Goal: Transaction & Acquisition: Book appointment/travel/reservation

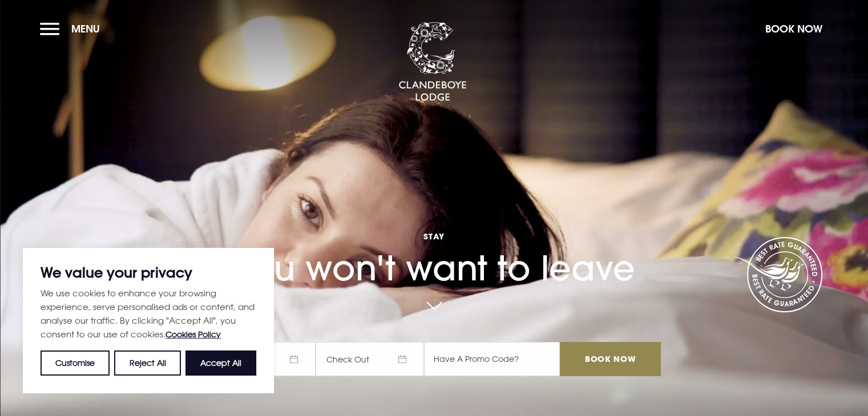
drag, startPoint x: 287, startPoint y: 175, endPoint x: 294, endPoint y: 171, distance: 8.7
click at [294, 171] on div "Stay You won't want to leave Check In Check Out Mon Tue Wed Thur Fri Sat Sun Mo…" at bounding box center [433, 247] width 467 height 281
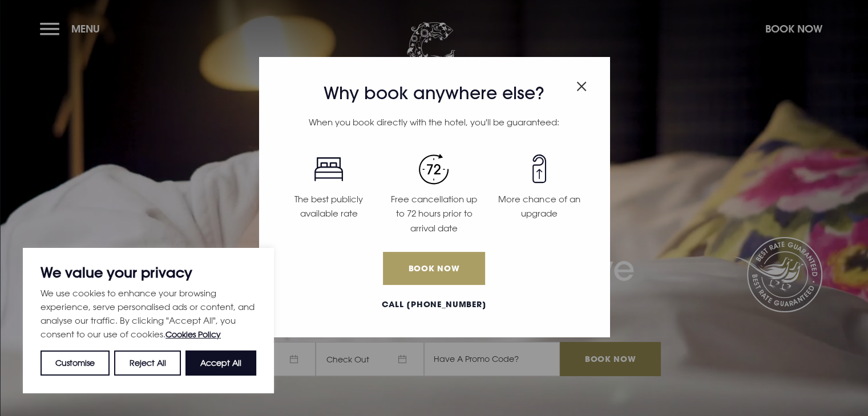
click at [454, 276] on link "Book Now" at bounding box center [434, 268] width 102 height 33
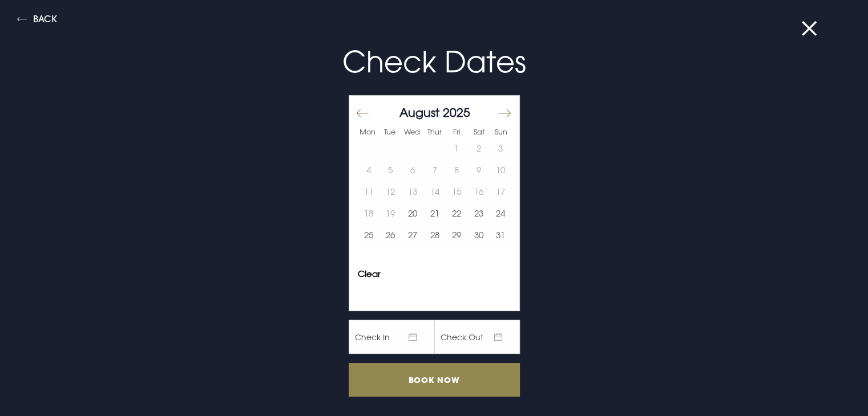
click at [497, 110] on button "Move forward to switch to the next month." at bounding box center [504, 113] width 14 height 24
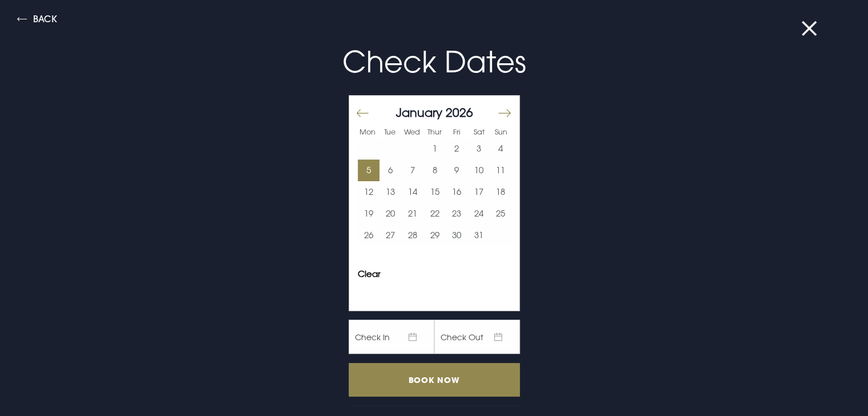
click at [358, 172] on button "5" at bounding box center [369, 171] width 22 height 22
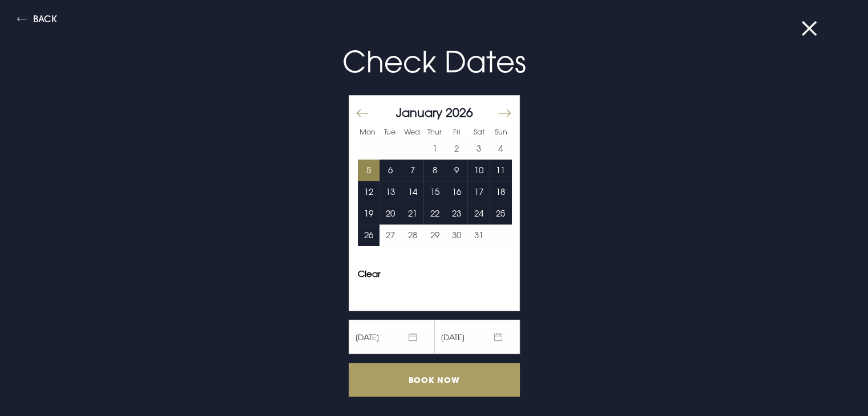
click at [435, 374] on input "Book Now" at bounding box center [434, 380] width 171 height 34
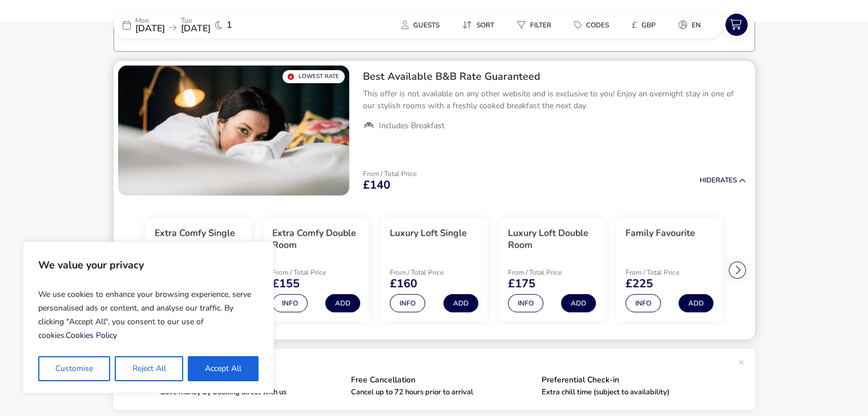
scroll to position [92, 0]
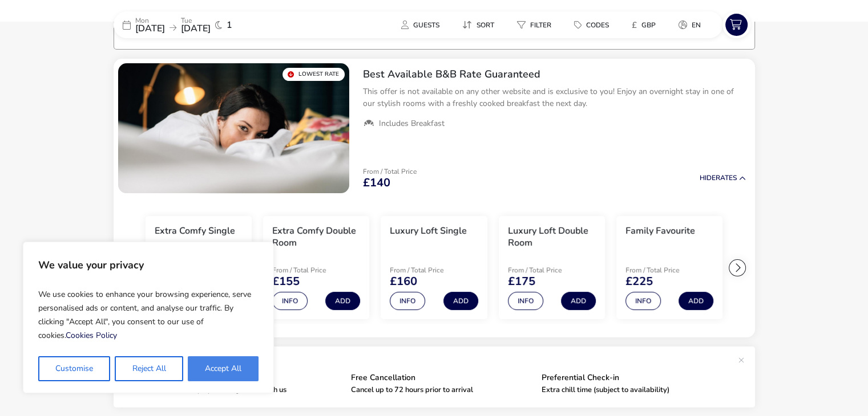
click at [227, 374] on button "Accept All" at bounding box center [223, 369] width 71 height 25
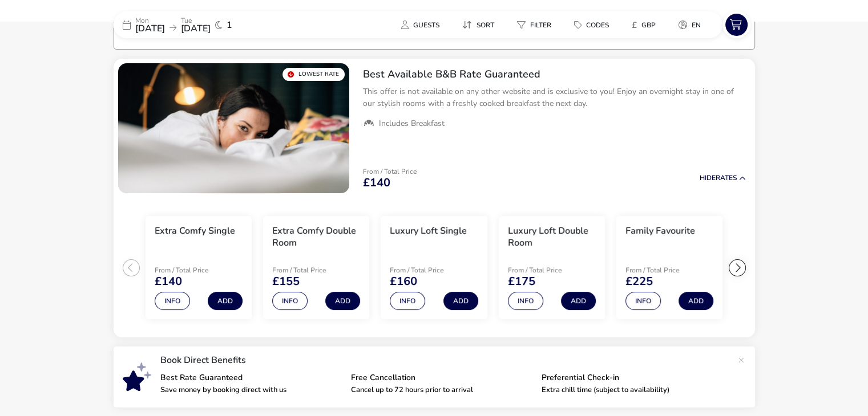
checkbox input "true"
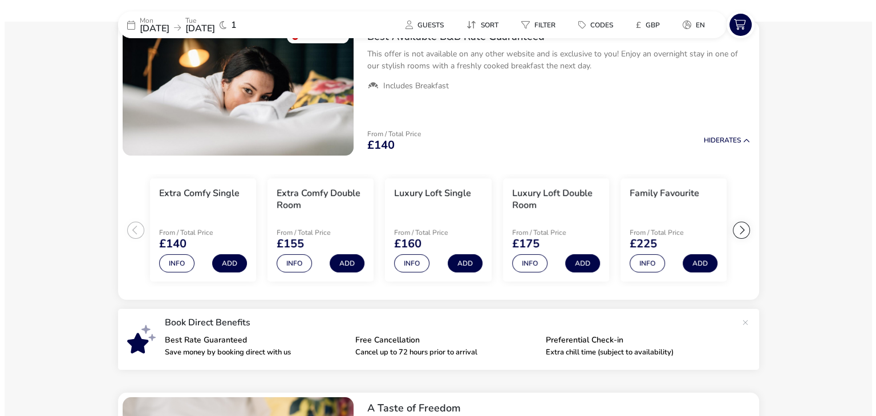
scroll to position [149, 0]
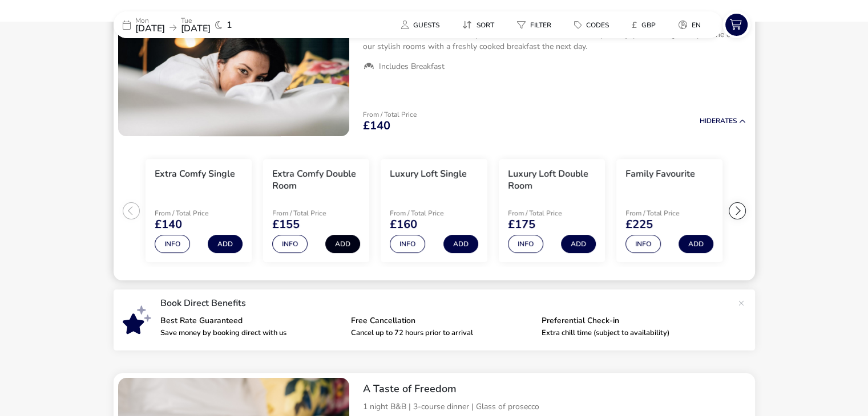
click at [339, 244] on button "Add" at bounding box center [342, 244] width 35 height 18
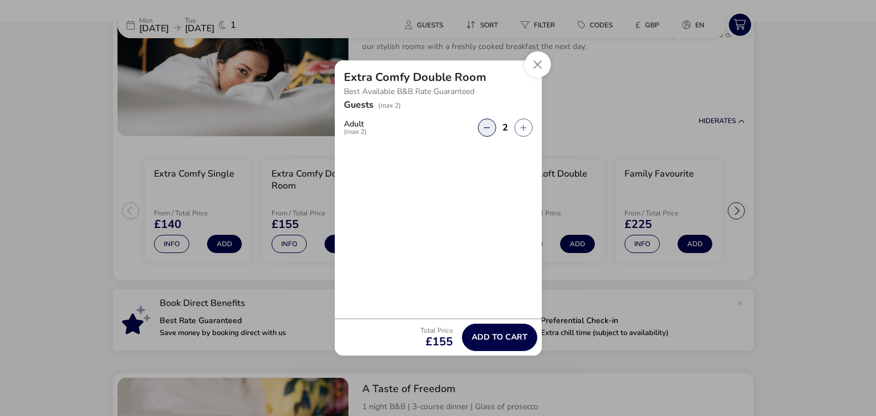
click at [489, 124] on button "button" at bounding box center [487, 128] width 18 height 18
type input "1"
click at [536, 63] on button "Close" at bounding box center [538, 64] width 26 height 26
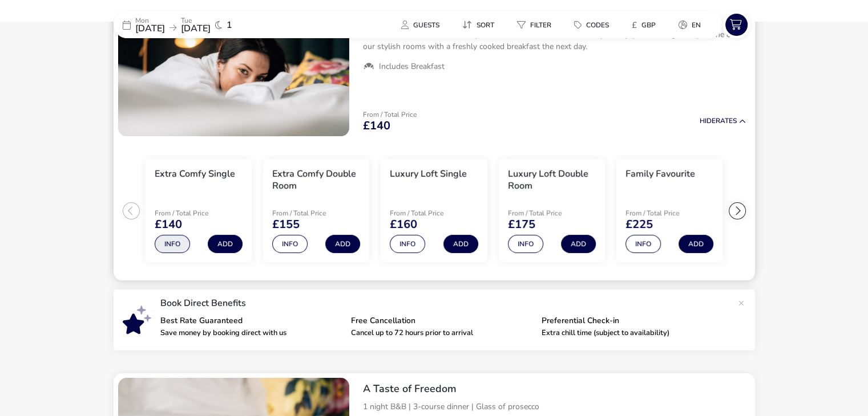
click at [175, 245] on button "Info" at bounding box center [172, 244] width 35 height 18
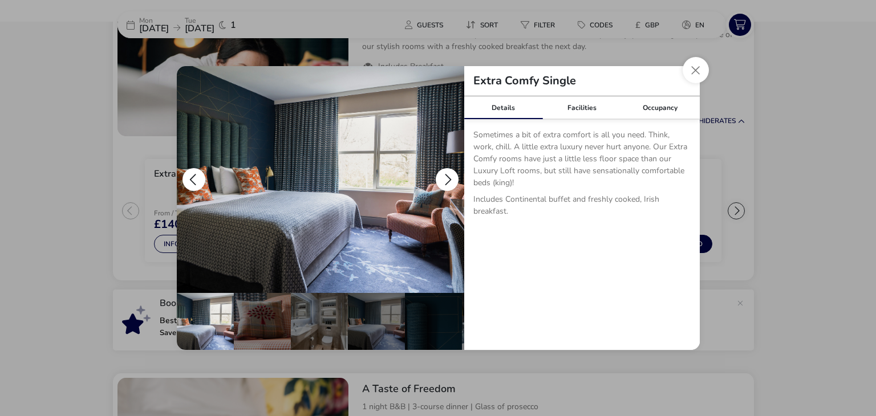
click at [443, 179] on button "details" at bounding box center [447, 179] width 23 height 23
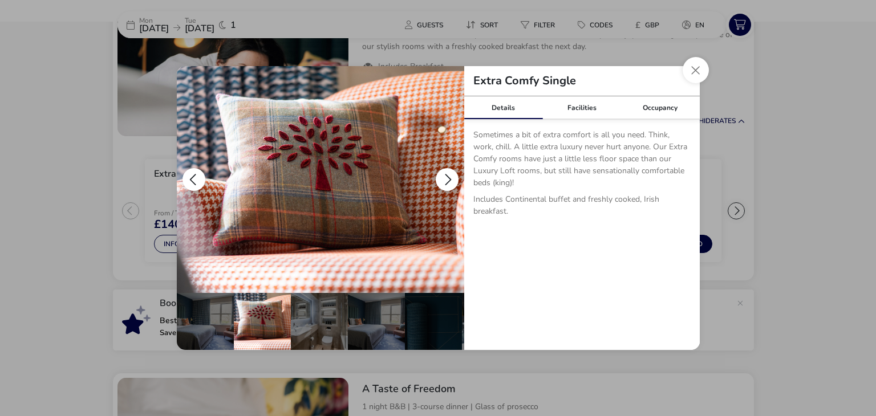
click at [443, 179] on button "details" at bounding box center [447, 179] width 23 height 23
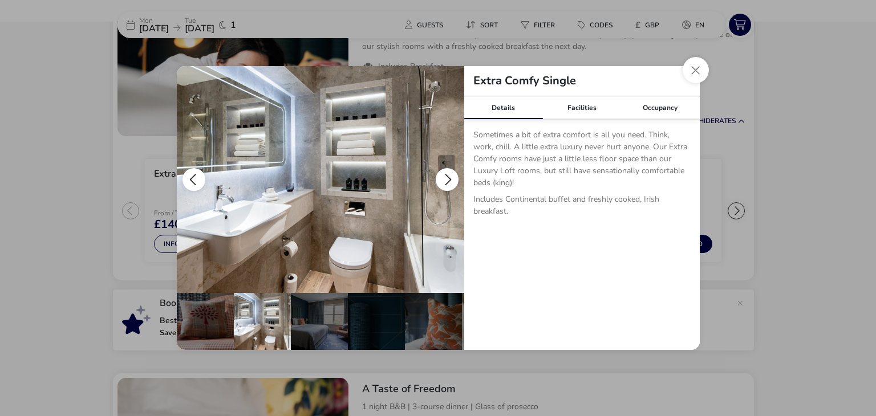
click at [443, 179] on button "details" at bounding box center [447, 179] width 23 height 23
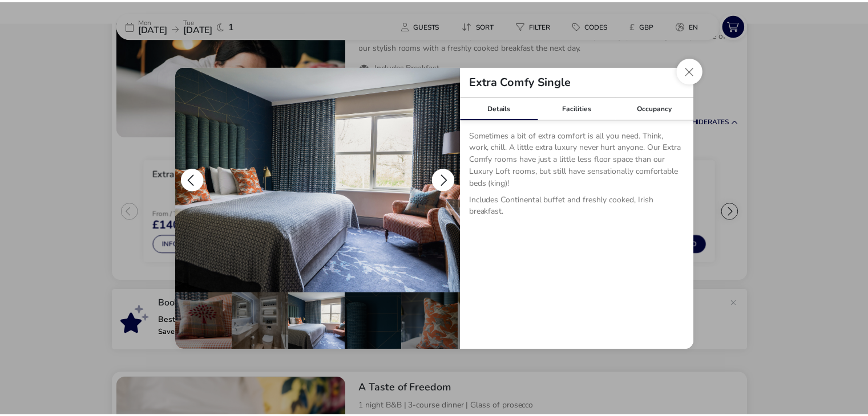
scroll to position [0, 112]
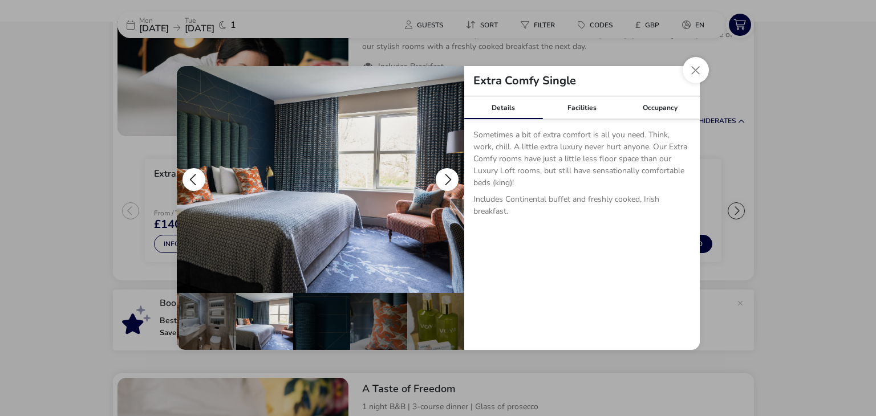
click at [443, 179] on button "details" at bounding box center [447, 179] width 23 height 23
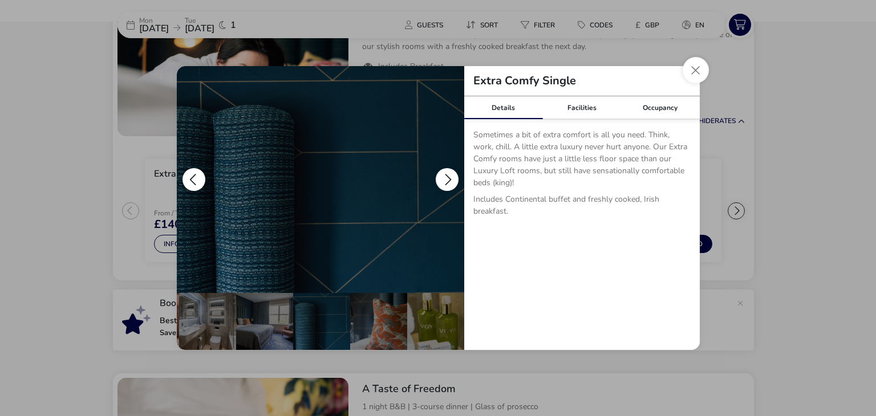
click at [443, 179] on button "details" at bounding box center [447, 179] width 23 height 23
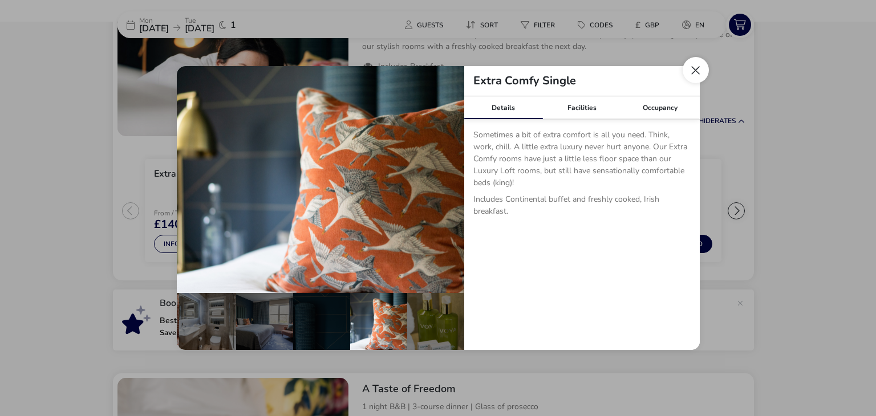
click at [694, 73] on button "Close dialog" at bounding box center [696, 70] width 26 height 26
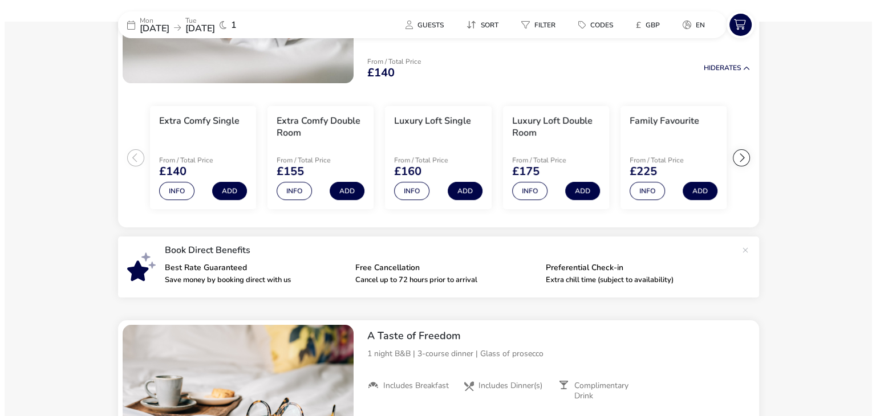
scroll to position [264, 0]
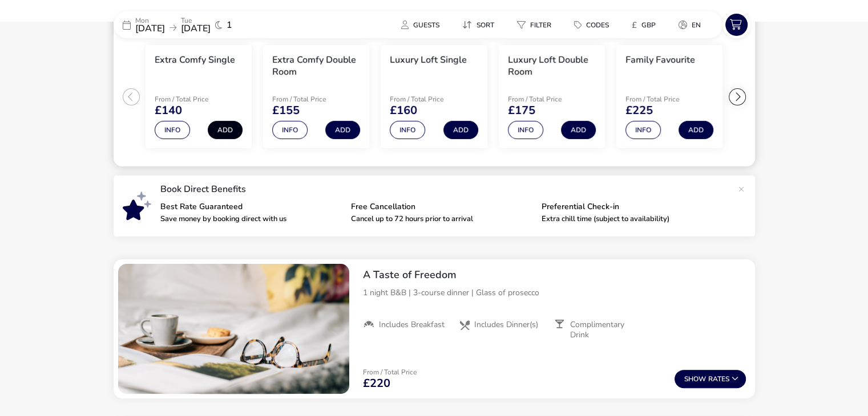
click at [229, 132] on button "Add" at bounding box center [225, 130] width 35 height 18
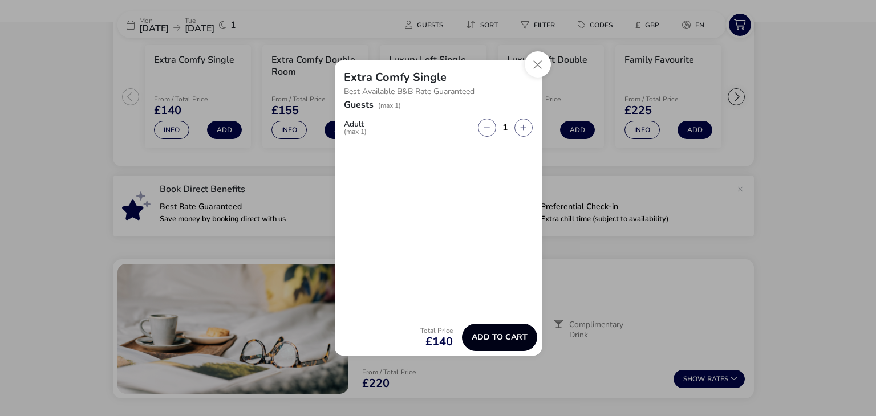
click at [497, 341] on span "Add to cart" at bounding box center [500, 337] width 56 height 9
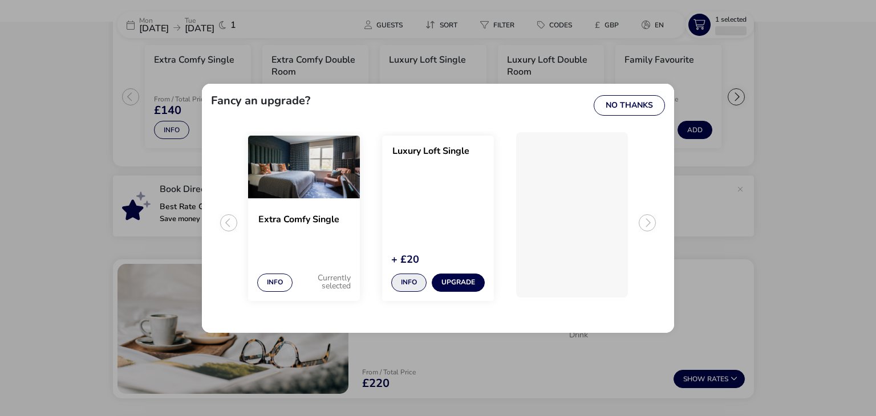
click at [413, 284] on button "Info" at bounding box center [408, 283] width 35 height 18
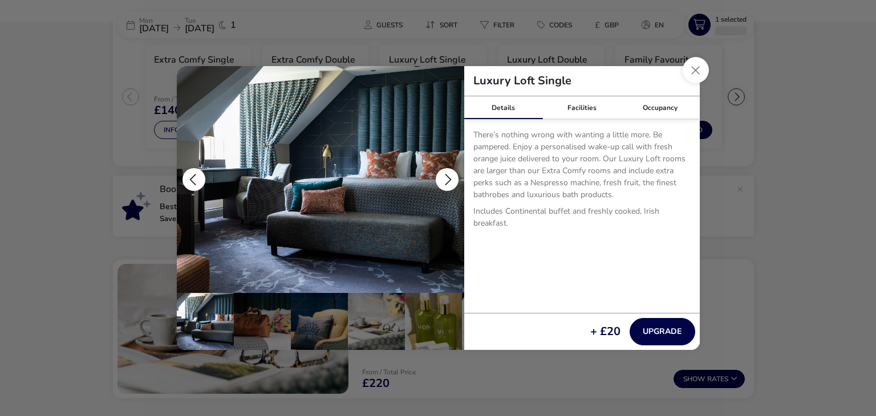
click at [444, 184] on button "details" at bounding box center [447, 179] width 23 height 23
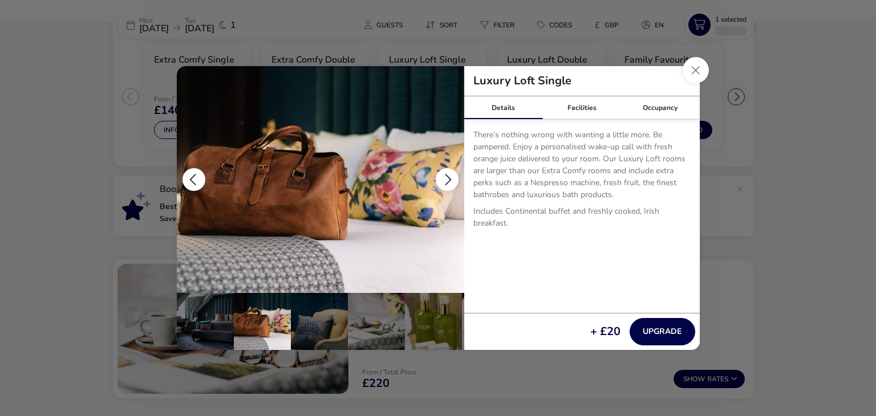
click at [444, 184] on button "details" at bounding box center [447, 179] width 23 height 23
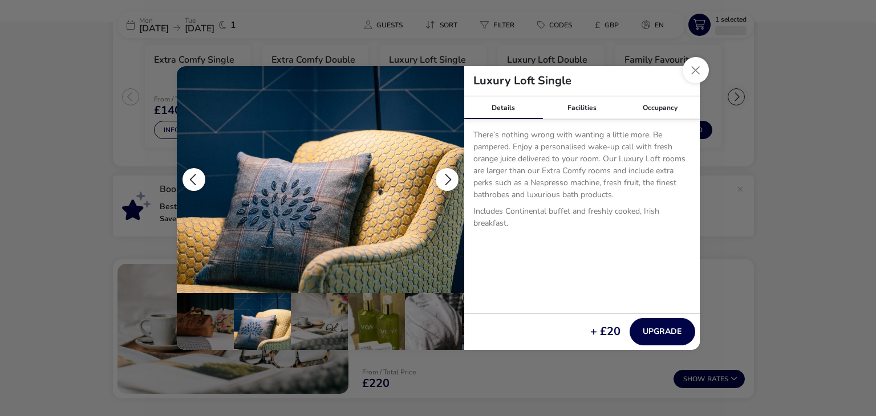
click at [444, 184] on button "details" at bounding box center [447, 179] width 23 height 23
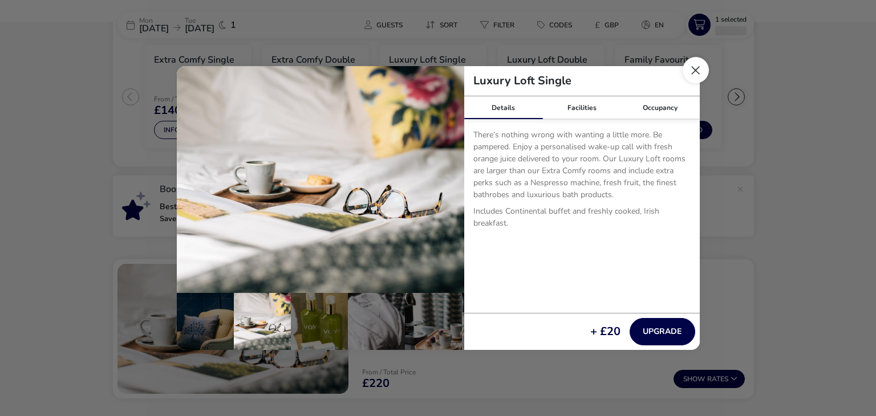
click at [696, 68] on button "Close dialog" at bounding box center [696, 70] width 26 height 26
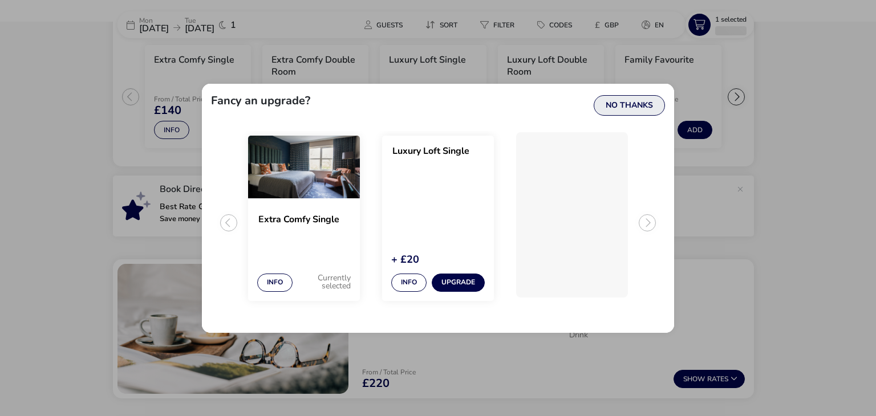
click at [618, 109] on button "No Thanks" at bounding box center [629, 105] width 71 height 21
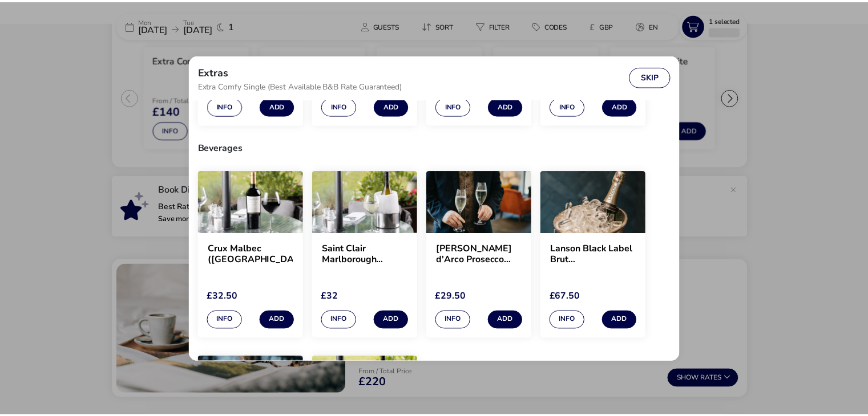
scroll to position [285, 0]
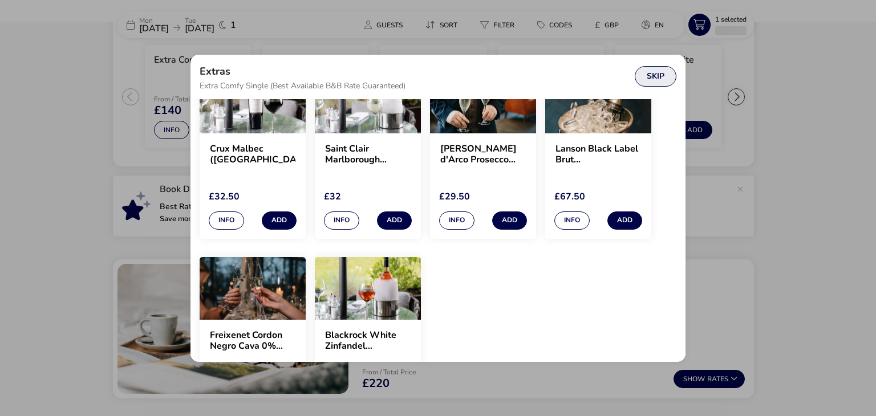
click at [653, 67] on button "Skip" at bounding box center [656, 76] width 42 height 21
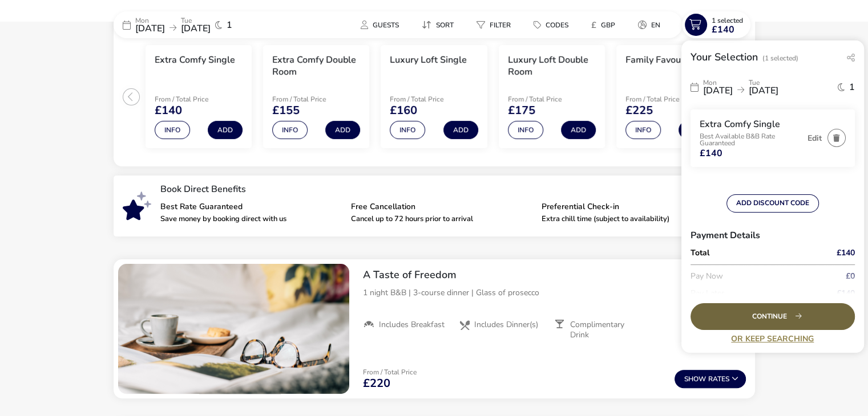
click at [767, 316] on div "Continue" at bounding box center [772, 316] width 164 height 27
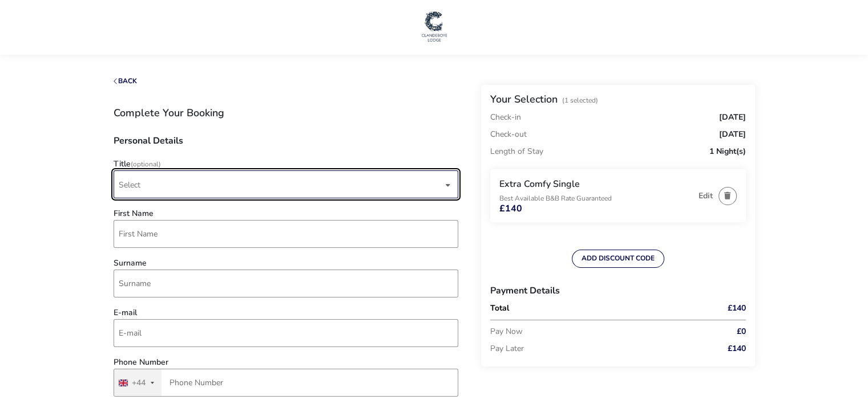
click at [210, 185] on span "Select" at bounding box center [281, 184] width 324 height 27
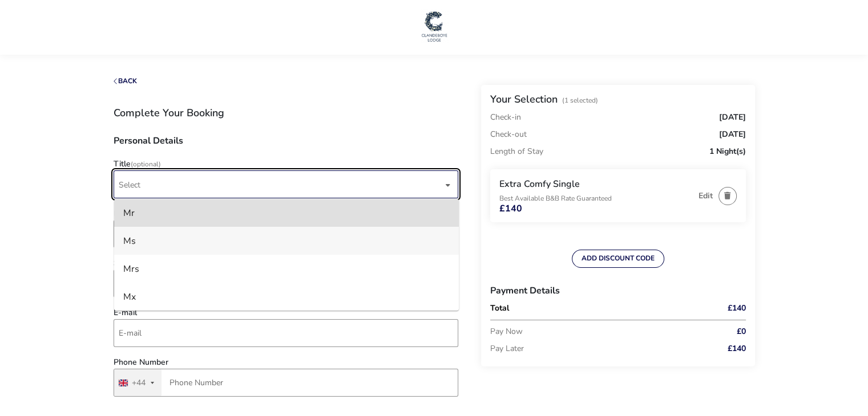
click at [169, 236] on li "Ms" at bounding box center [286, 241] width 345 height 28
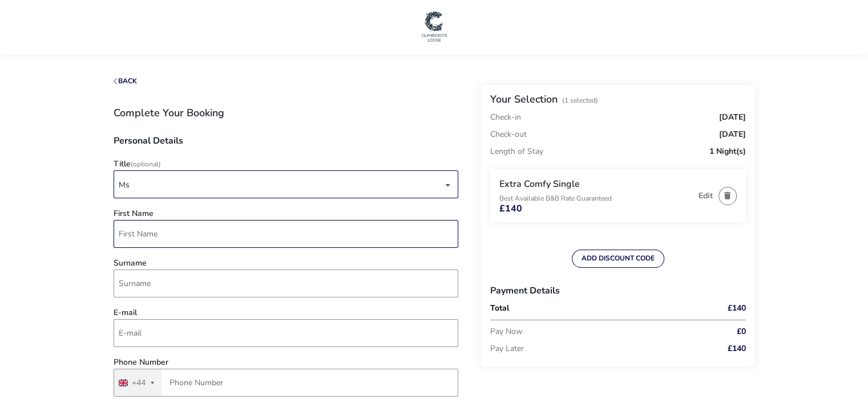
click at [169, 234] on input "First Name" at bounding box center [286, 234] width 345 height 28
type input "[PERSON_NAME]"
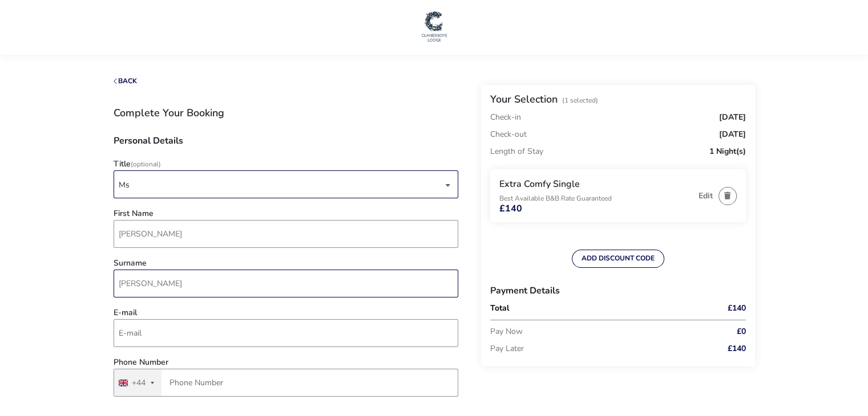
type input "[PERSON_NAME]"
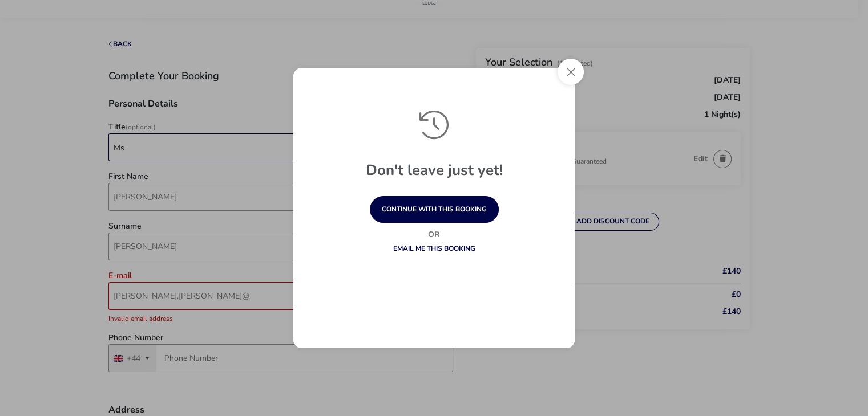
scroll to position [57, 0]
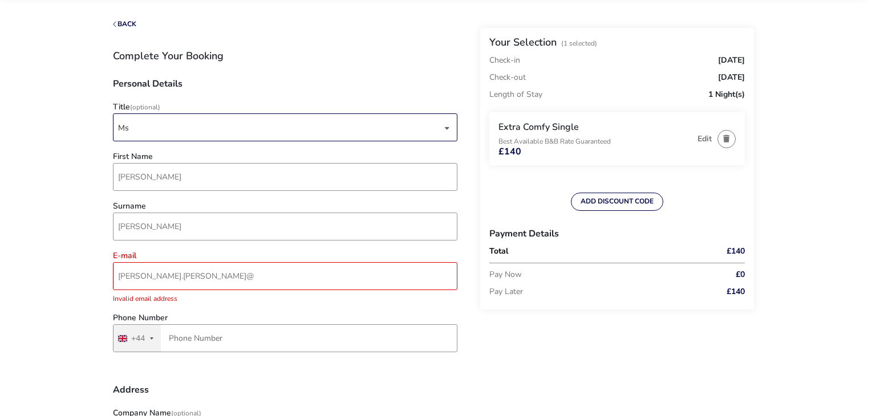
click at [219, 271] on div "Don't leave just yet! continue with this booking Or Email me this booking" at bounding box center [438, 208] width 876 height 416
click at [205, 281] on input "[PERSON_NAME].[PERSON_NAME]@" at bounding box center [286, 276] width 345 height 28
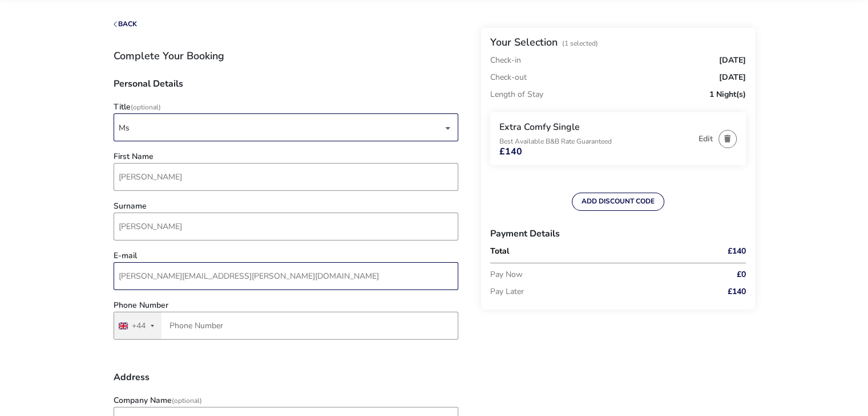
type input "[PERSON_NAME][EMAIL_ADDRESS][PERSON_NAME][DOMAIN_NAME]"
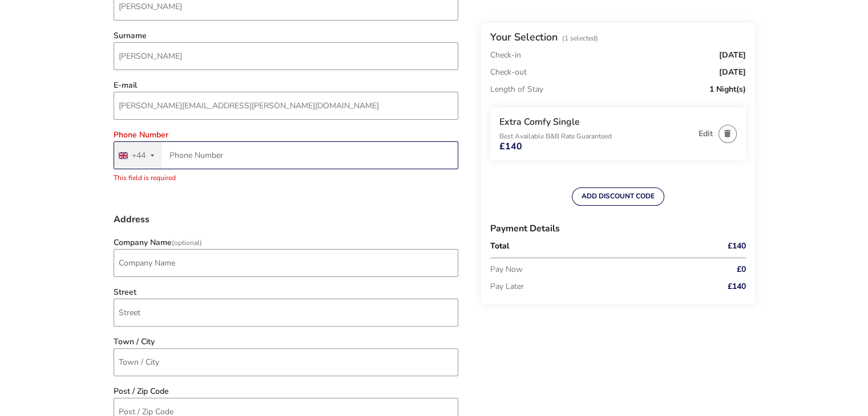
scroll to position [228, 0]
click at [192, 158] on input "Phone Number" at bounding box center [286, 155] width 345 height 28
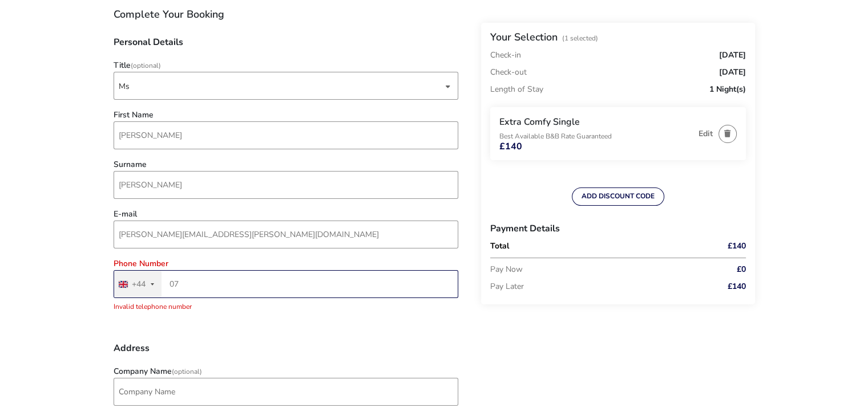
scroll to position [171, 0]
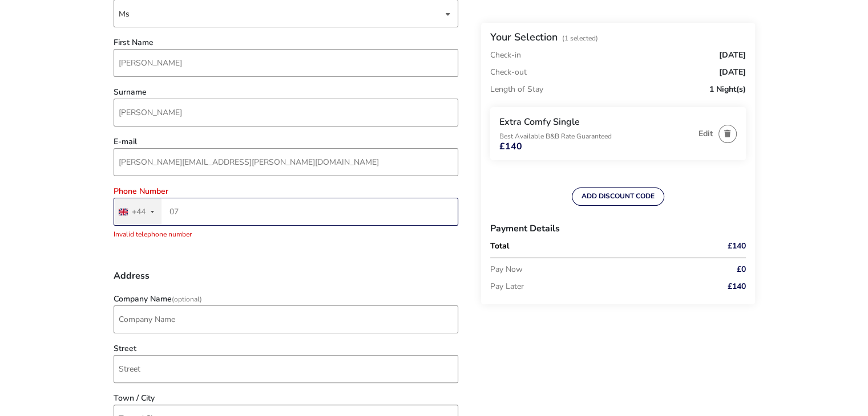
type input "07"
click at [625, 272] on p "Pay Now" at bounding box center [592, 269] width 204 height 17
